Goal: Information Seeking & Learning: Compare options

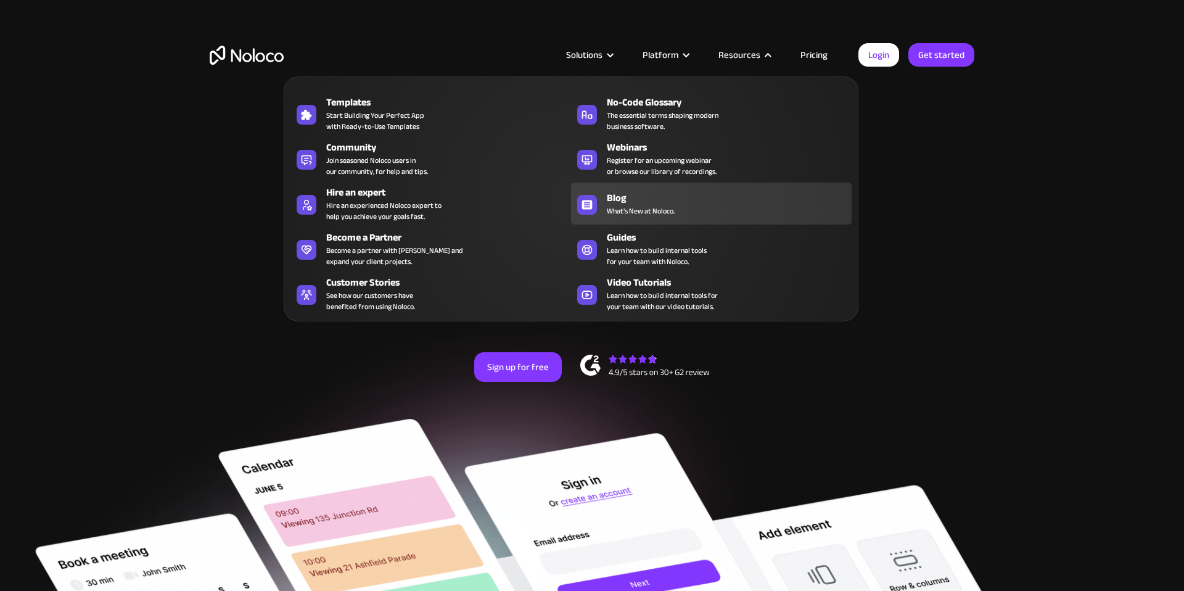
click at [648, 205] on span "What's New at Noloco." at bounding box center [641, 210] width 68 height 11
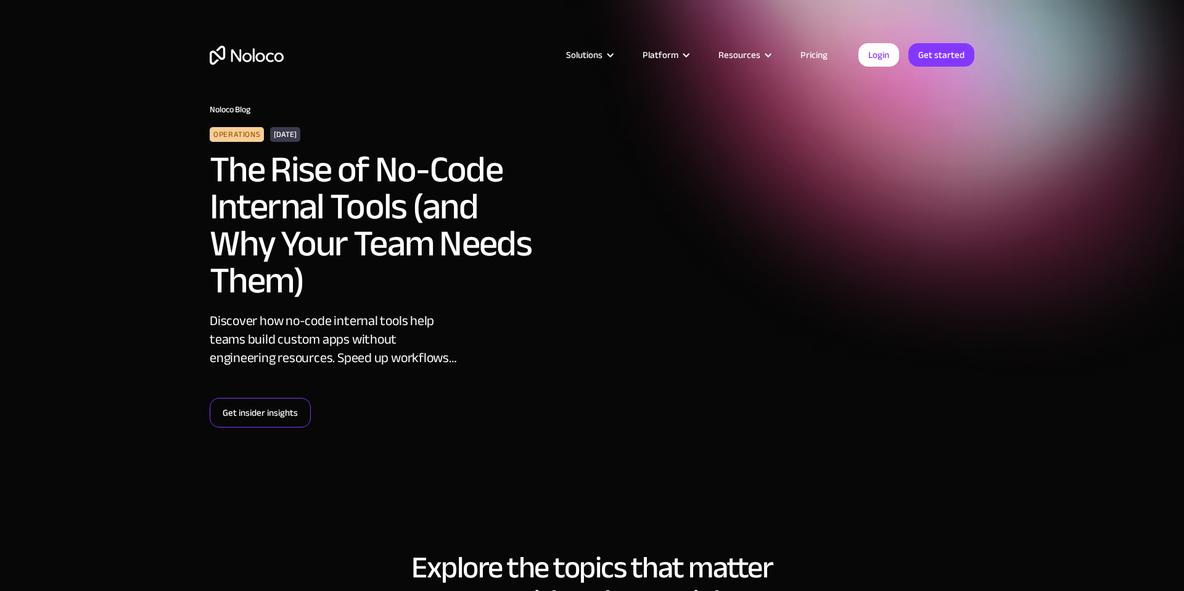
click at [257, 411] on link "Get insider insights" at bounding box center [260, 413] width 101 height 30
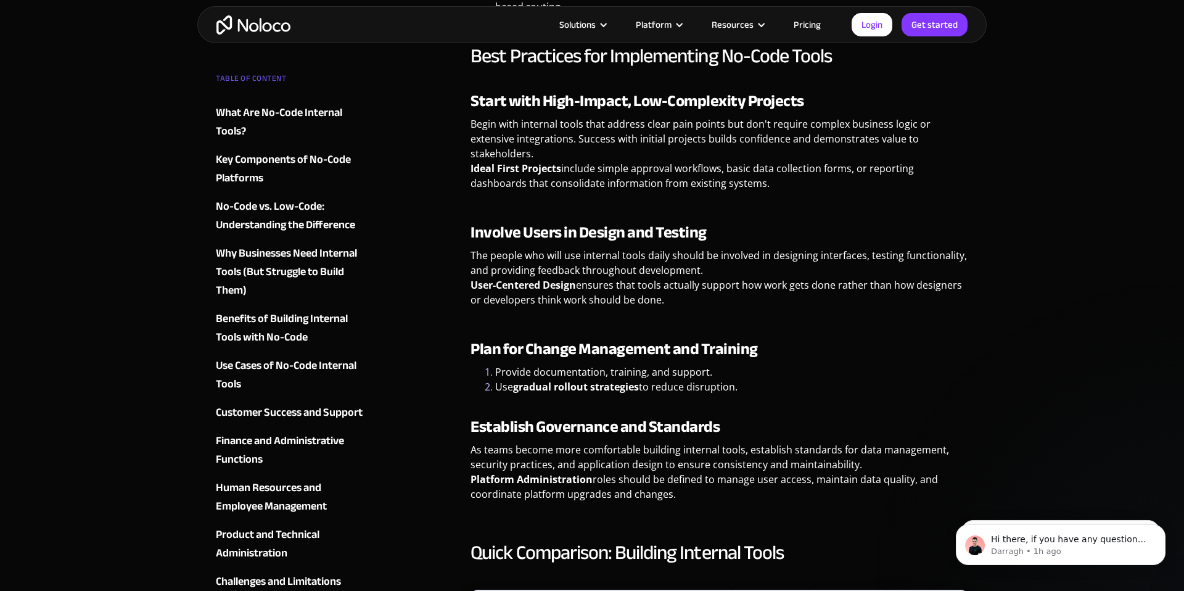
scroll to position [5239, 0]
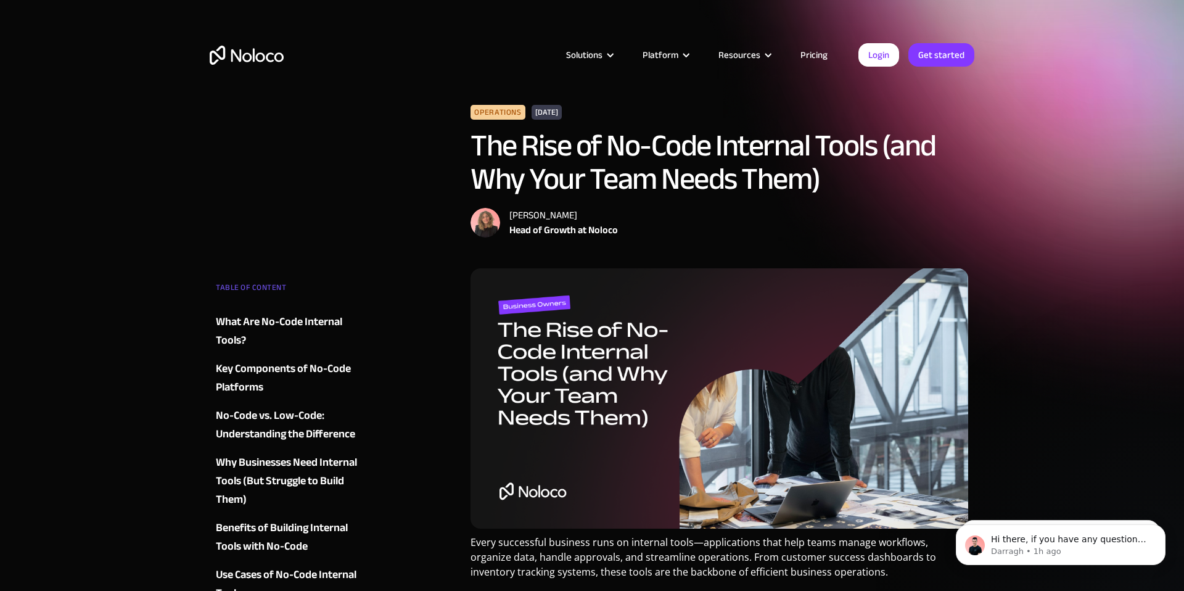
drag, startPoint x: 508, startPoint y: 289, endPoint x: 861, endPoint y: 7, distance: 452.0
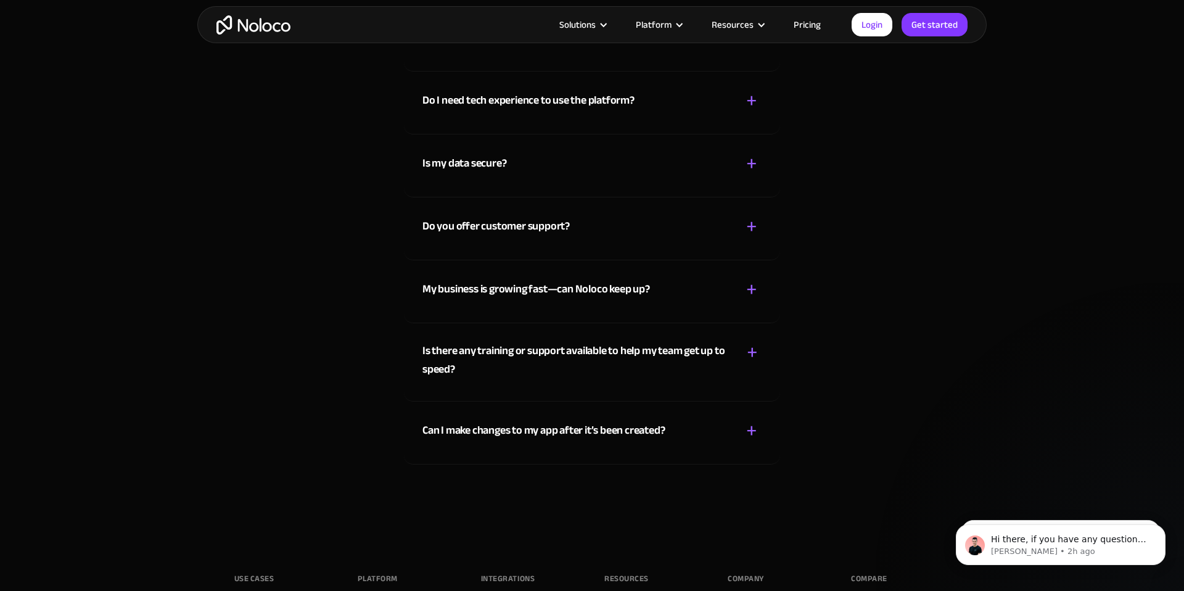
scroll to position [7119, 0]
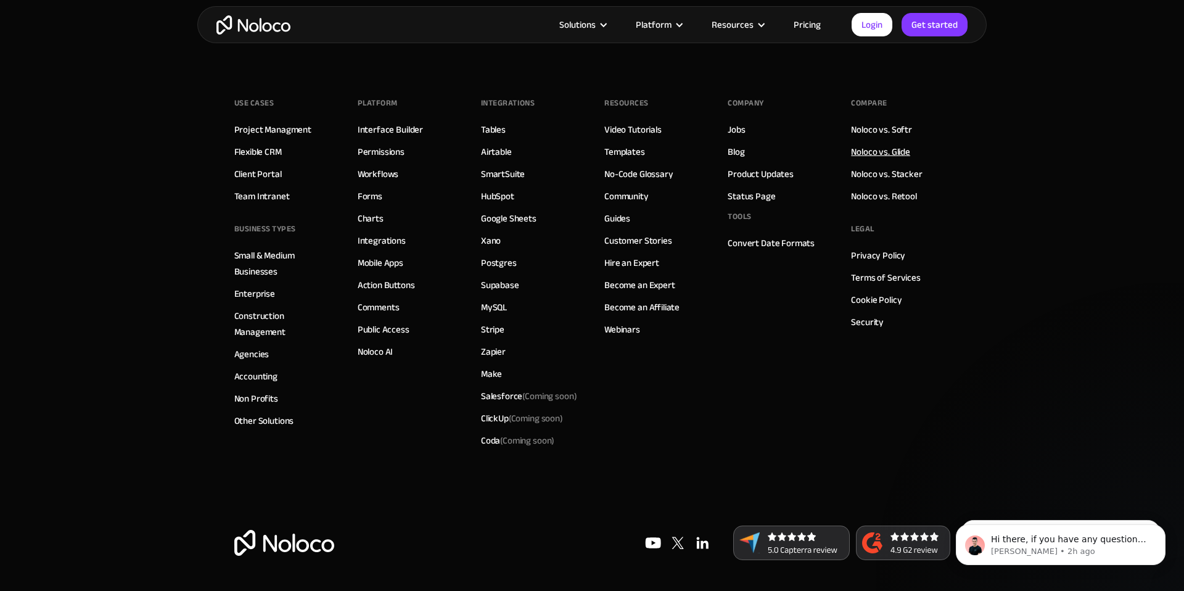
click at [876, 152] on link "Noloco vs. Glide" at bounding box center [880, 152] width 59 height 16
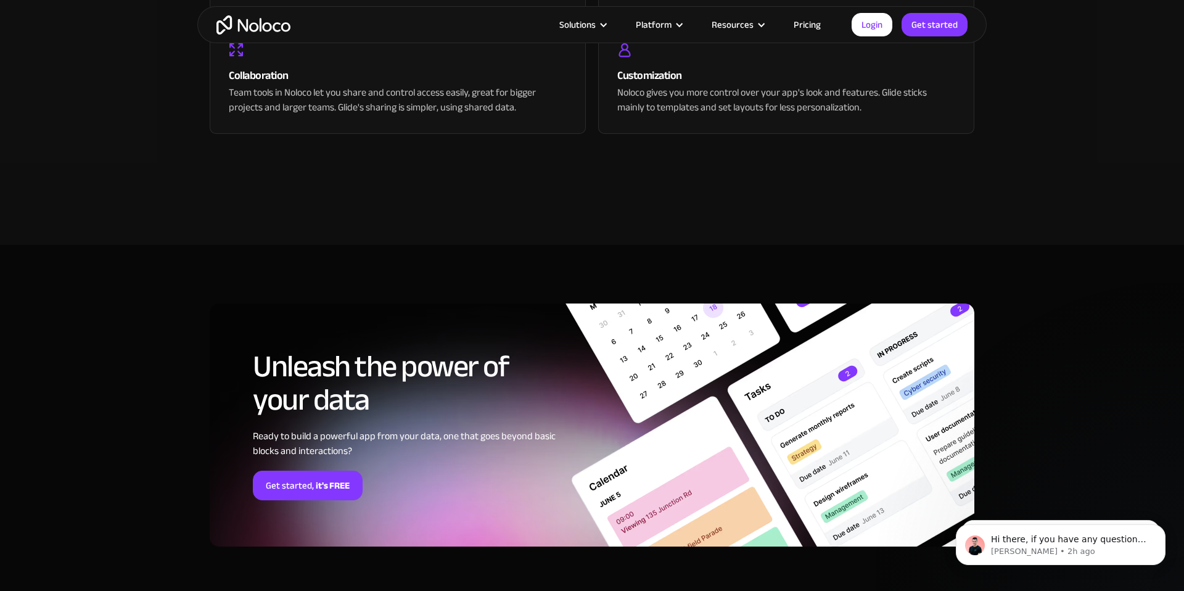
scroll to position [3372, 0]
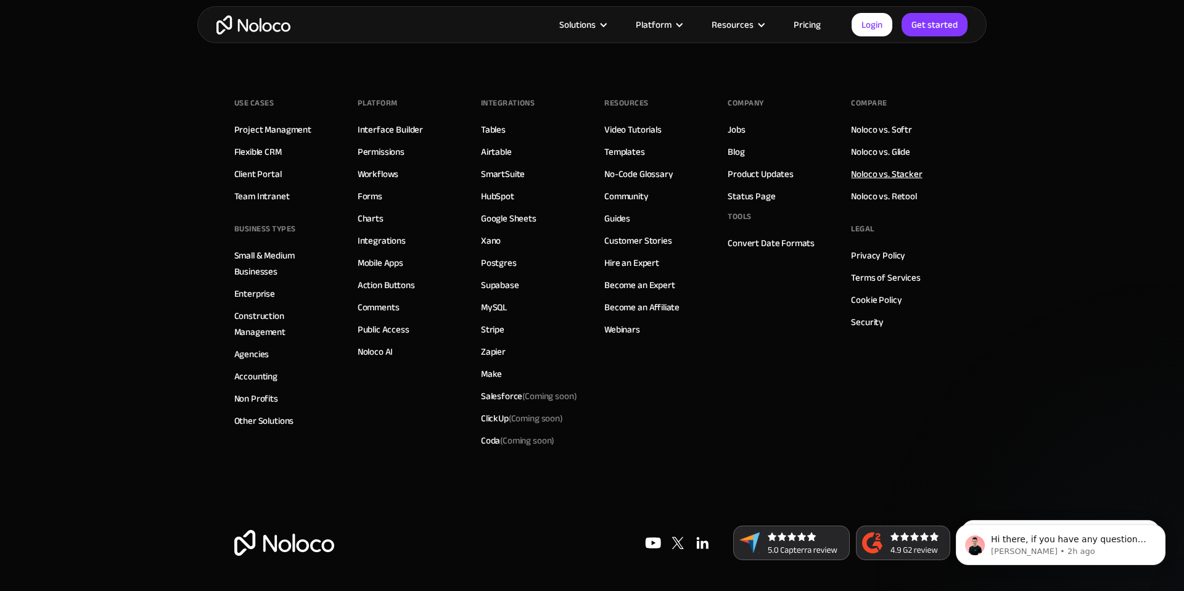
click at [868, 174] on link "Noloco vs. Stacker" at bounding box center [886, 174] width 71 height 16
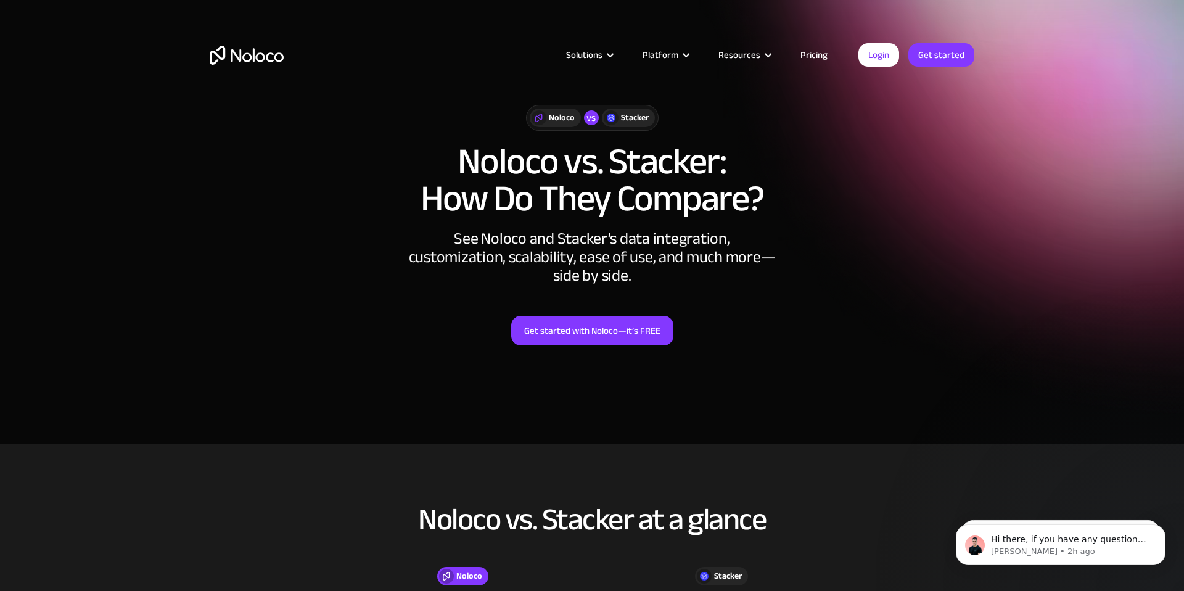
click at [1074, 140] on section "Noloco vs Stacker Noloco vs. Stacker: How Do They Compare? See Noloco and Stack…" at bounding box center [592, 222] width 1184 height 444
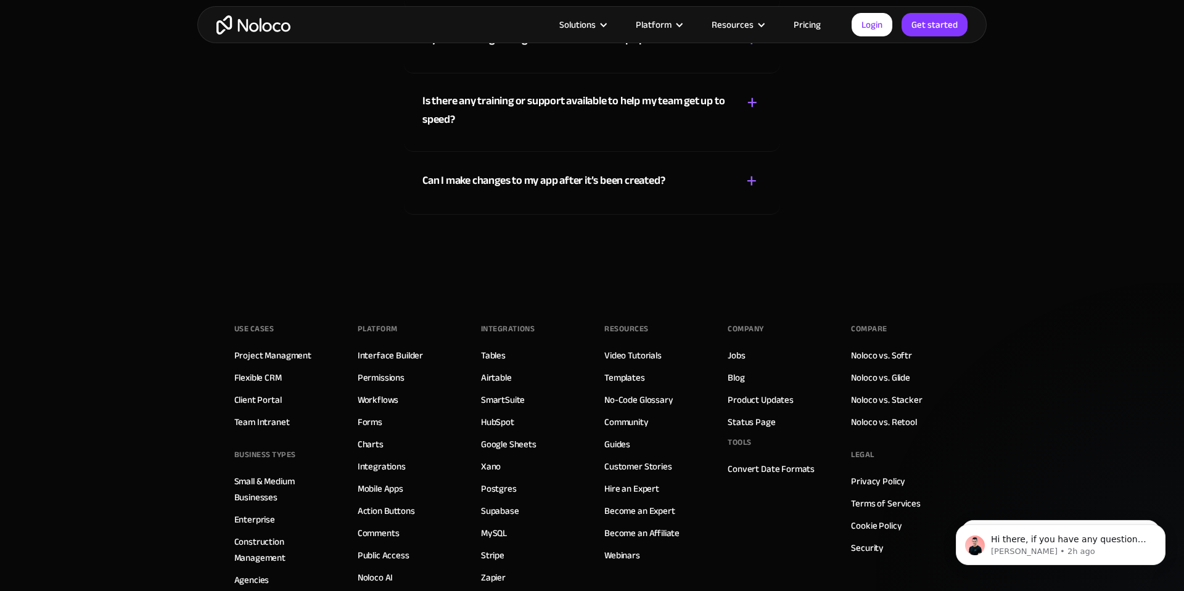
scroll to position [7119, 0]
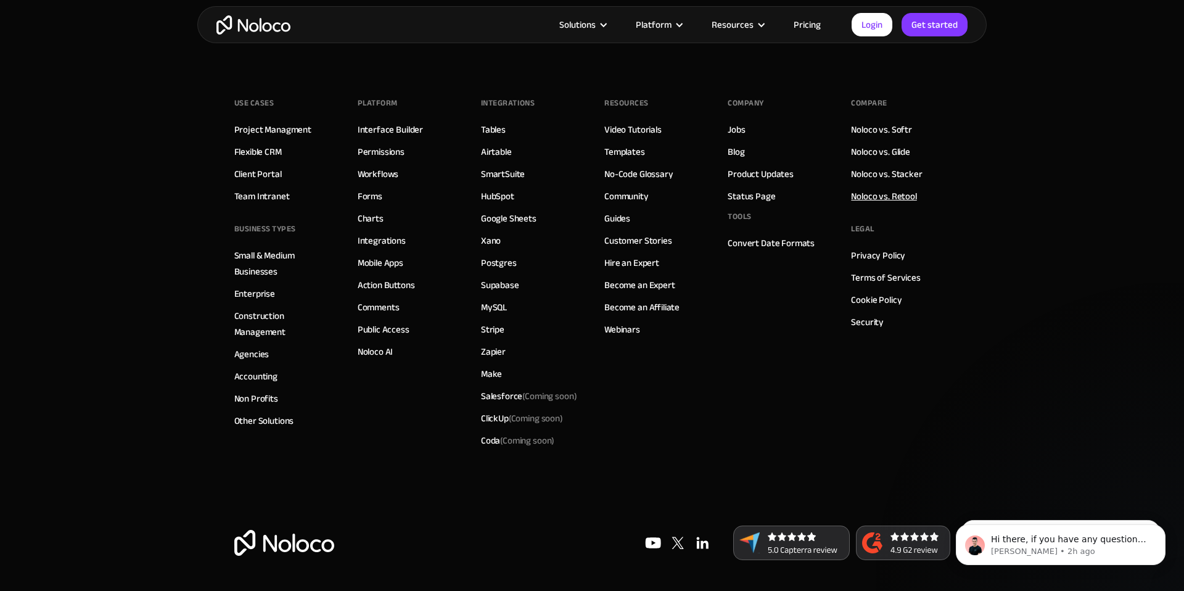
click at [889, 198] on link "Noloco vs. Retool" at bounding box center [883, 196] width 65 height 16
